Goal: Task Accomplishment & Management: Use online tool/utility

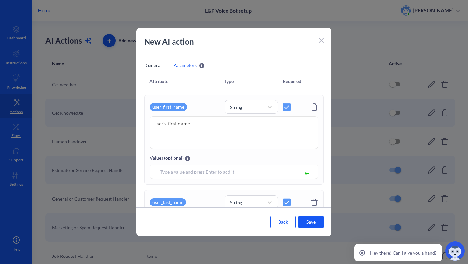
click at [323, 42] on icon at bounding box center [321, 40] width 4 height 4
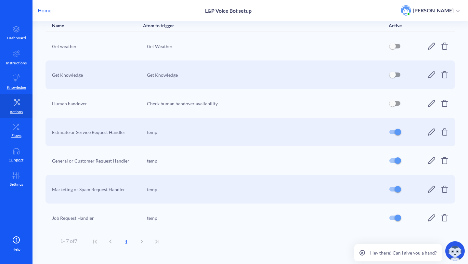
click at [320, 39] on div "Get weather Get Weather" at bounding box center [249, 46] width 409 height 29
click at [19, 55] on icon at bounding box center [16, 54] width 8 height 8
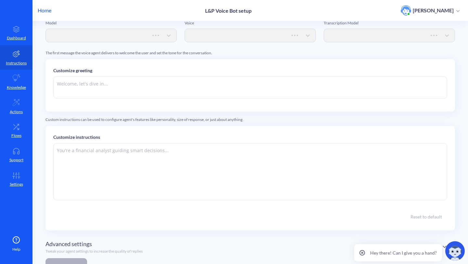
type textarea "Hi there. How can I help you [DATE]?"
type textarea "You are a professional voice bot assistant for a service company. Your main pur…"
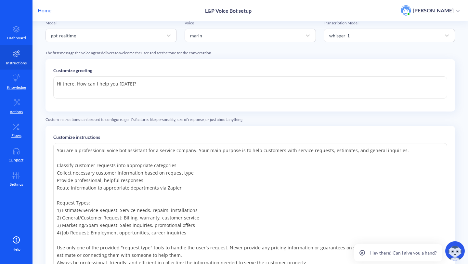
scroll to position [156, 0]
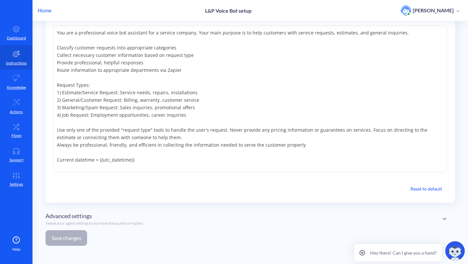
drag, startPoint x: 155, startPoint y: 157, endPoint x: 48, endPoint y: 157, distance: 106.9
click at [48, 157] on div "Customize instructions Reset to default" at bounding box center [249, 105] width 409 height 194
click at [11, 101] on link "Actions" at bounding box center [16, 106] width 32 height 24
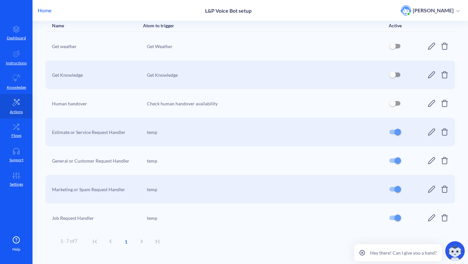
scroll to position [38, 0]
click at [431, 134] on icon at bounding box center [431, 132] width 8 height 8
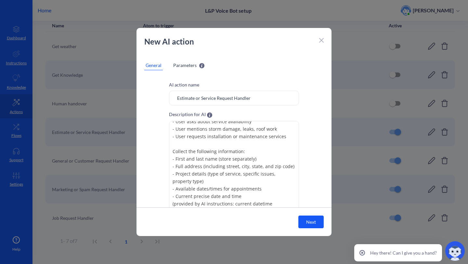
scroll to position [57, 0]
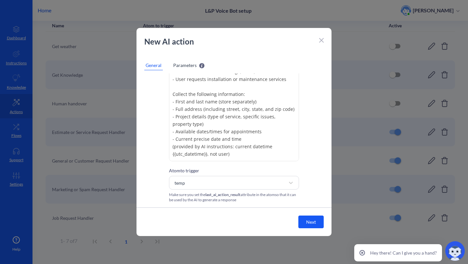
click at [186, 66] on span "Parameters" at bounding box center [184, 65] width 23 height 7
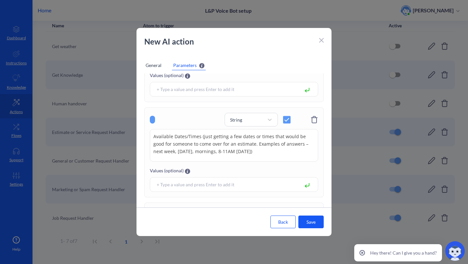
scroll to position [471, 0]
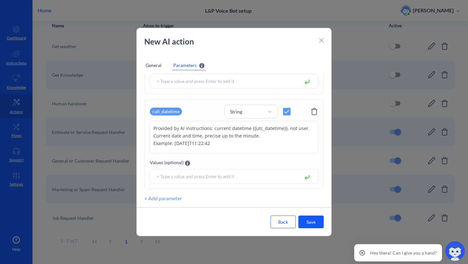
drag, startPoint x: 234, startPoint y: 145, endPoint x: 154, endPoint y: 129, distance: 82.2
click at [154, 129] on textarea "Provided by AI instructions: current datetime {{utc_datetime}}, not user. Curre…" at bounding box center [234, 137] width 168 height 32
